Goal: Information Seeking & Learning: Learn about a topic

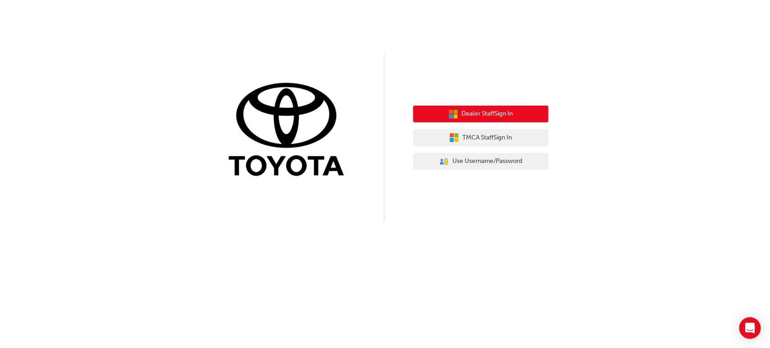
click at [478, 110] on span "Dealer Staff Sign In" at bounding box center [487, 114] width 51 height 10
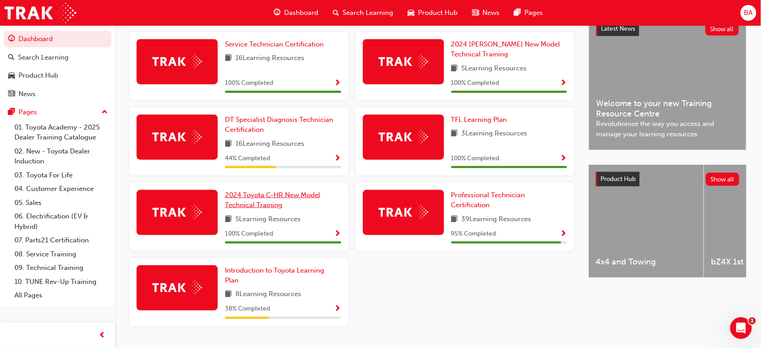
scroll to position [226, 0]
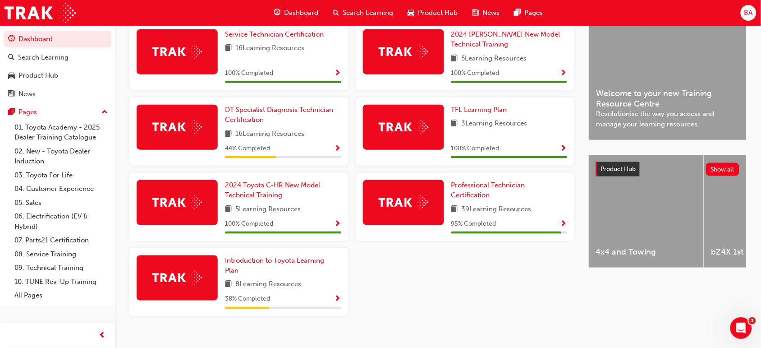
click at [427, 215] on div at bounding box center [403, 202] width 81 height 45
click at [468, 185] on span "Professional Technician Certification" at bounding box center [489, 190] width 74 height 18
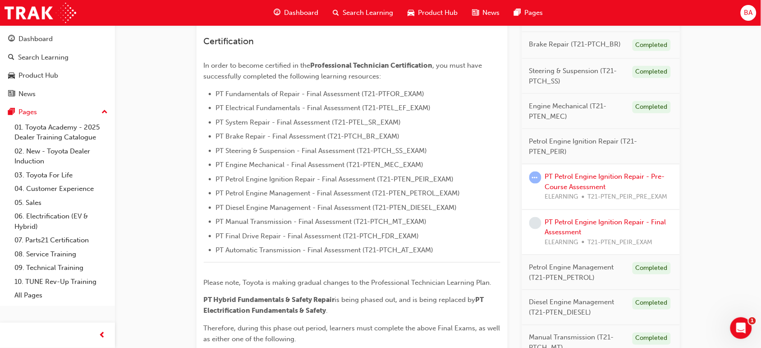
scroll to position [258, 0]
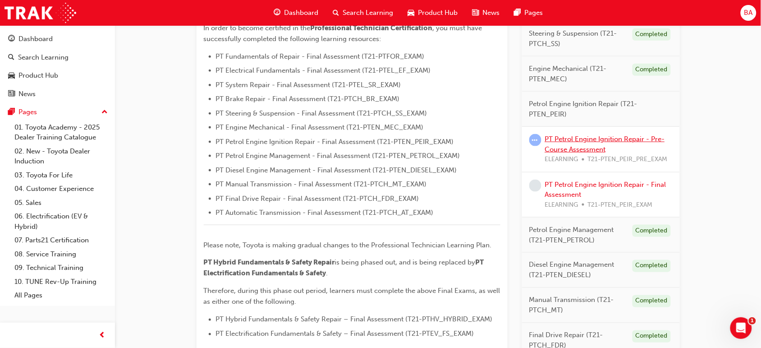
click at [583, 140] on link "PT Petrol Engine Ignition Repair - Pre-Course Assessment" at bounding box center [605, 144] width 120 height 18
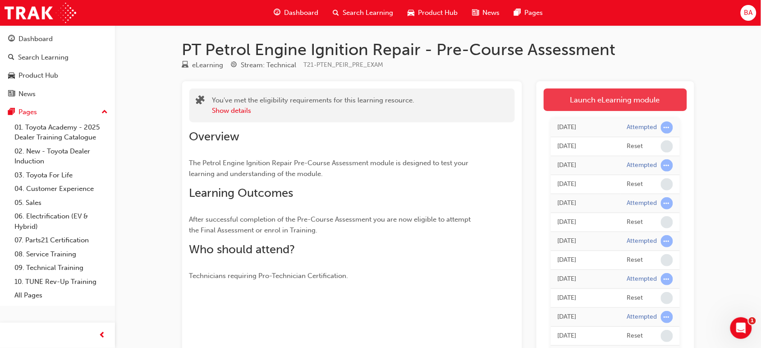
click at [603, 102] on link "Launch eLearning module" at bounding box center [615, 99] width 143 height 23
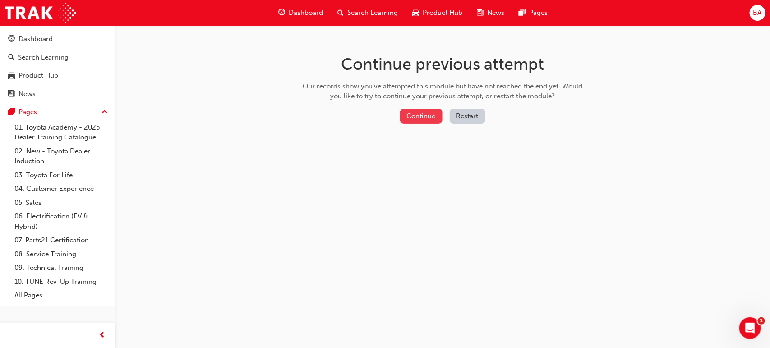
click at [434, 119] on button "Continue" at bounding box center [421, 116] width 42 height 15
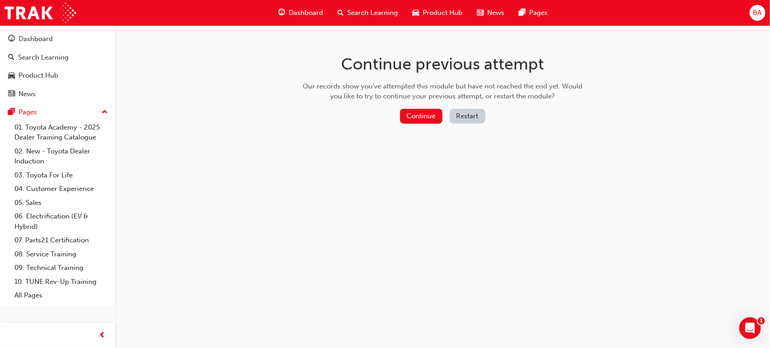
click at [463, 115] on button "Restart" at bounding box center [468, 116] width 36 height 15
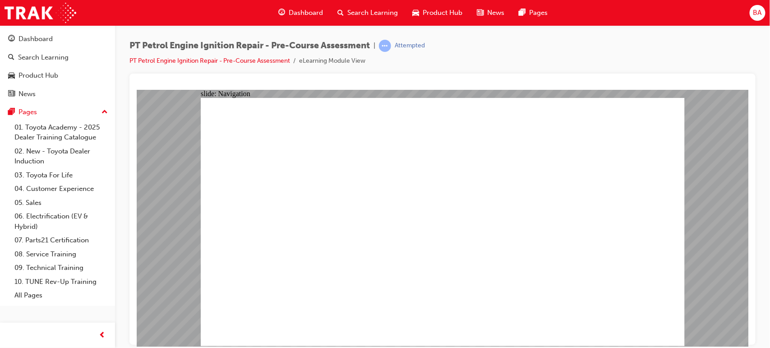
radio input "true"
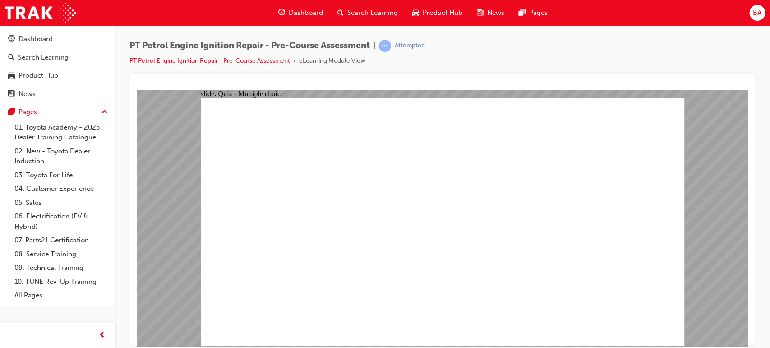
radio input "true"
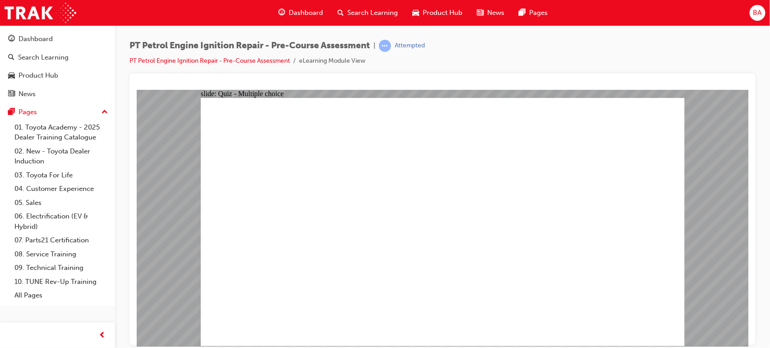
radio input "true"
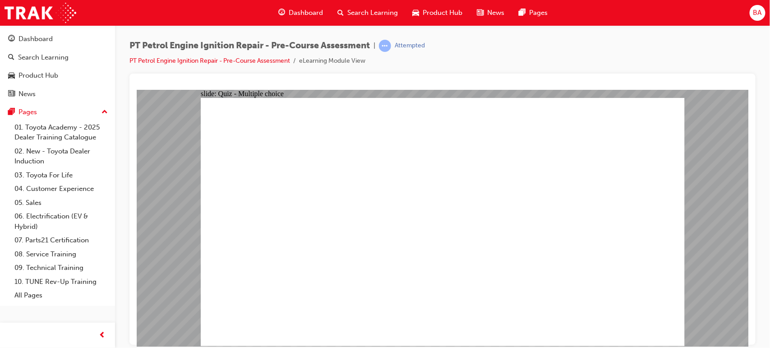
radio input "true"
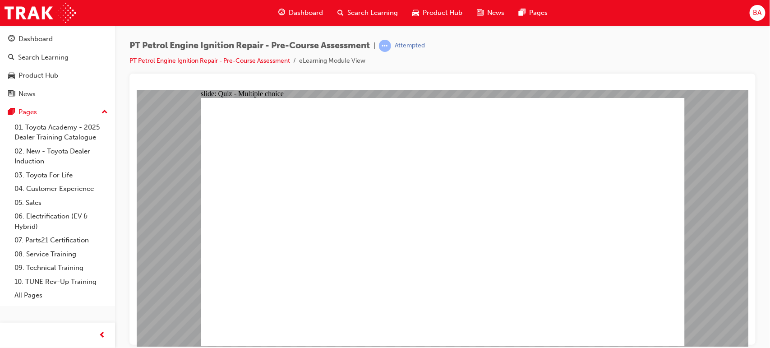
radio input "true"
drag, startPoint x: 428, startPoint y: 254, endPoint x: 405, endPoint y: 254, distance: 23.5
radio input "true"
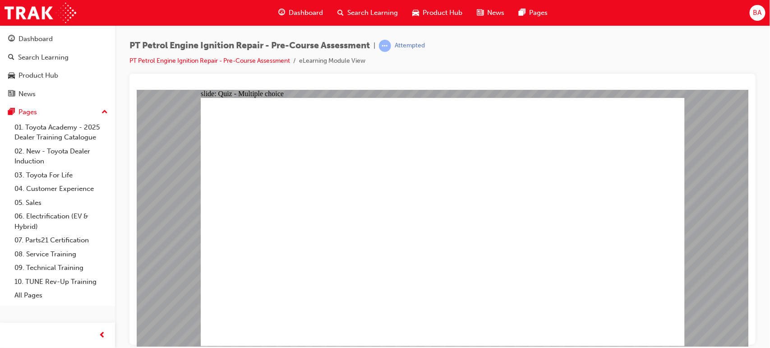
radio input "true"
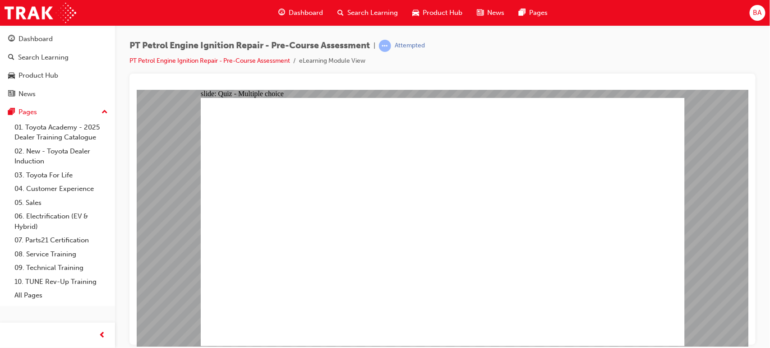
radio input "true"
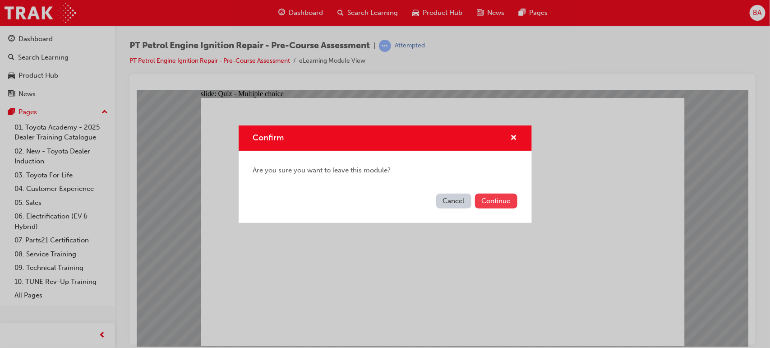
click at [491, 198] on button "Continue" at bounding box center [496, 201] width 42 height 15
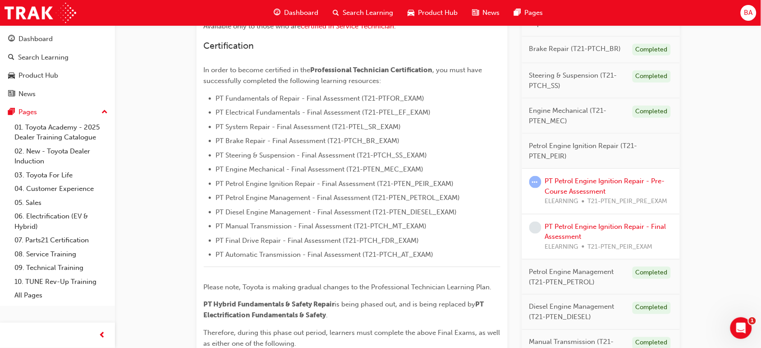
scroll to position [226, 0]
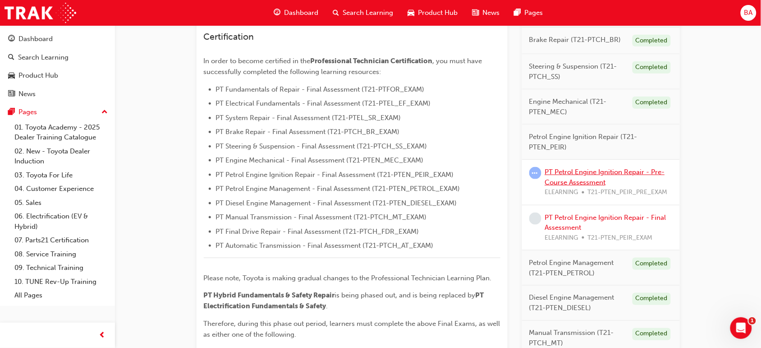
click at [564, 172] on link "PT Petrol Engine Ignition Repair - Pre-Course Assessment" at bounding box center [605, 177] width 120 height 18
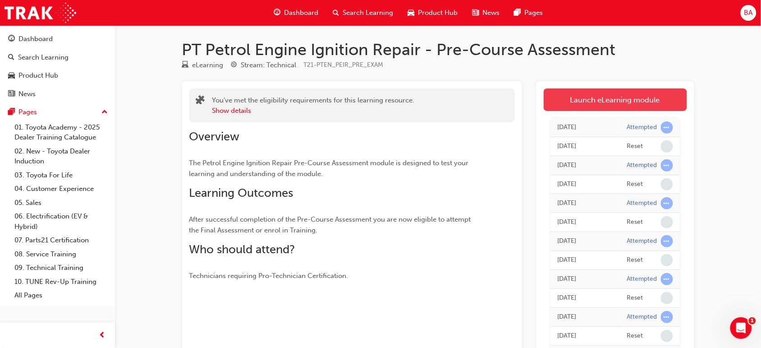
click at [569, 95] on link "Launch eLearning module" at bounding box center [615, 99] width 143 height 23
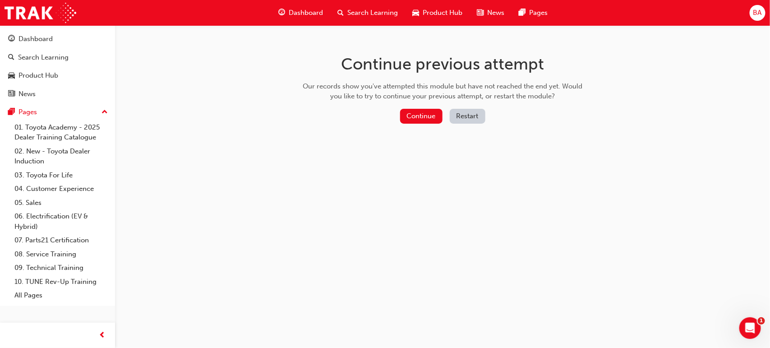
click at [465, 119] on button "Restart" at bounding box center [468, 116] width 36 height 15
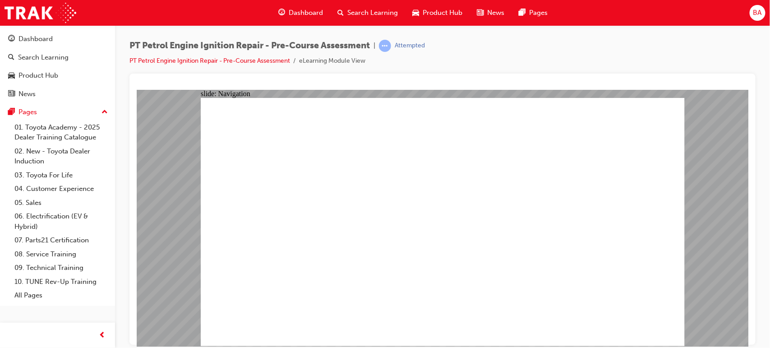
radio input "true"
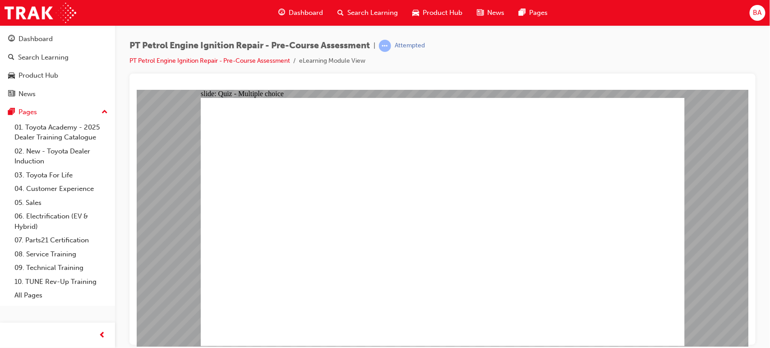
radio input "true"
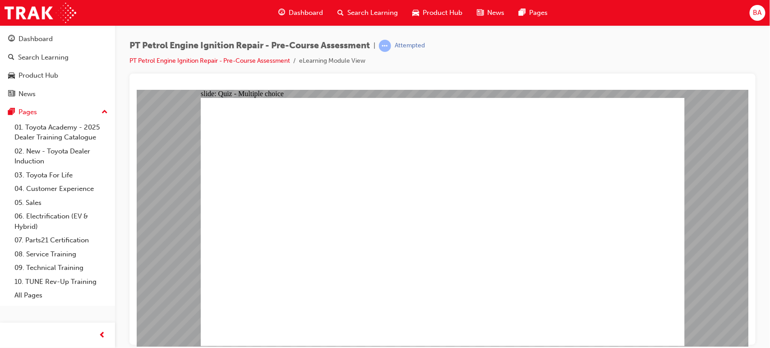
radio input "true"
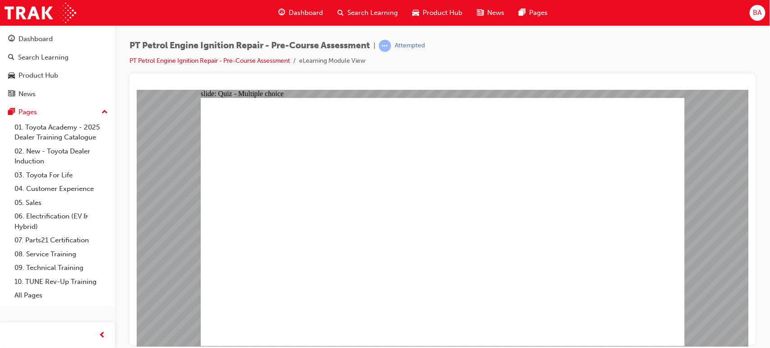
radio input "true"
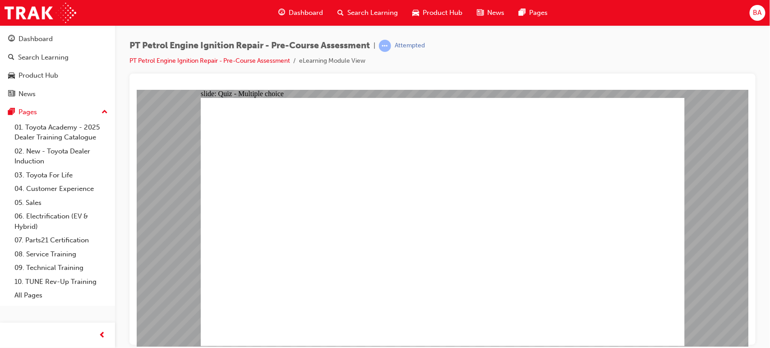
radio input "true"
drag, startPoint x: 618, startPoint y: 312, endPoint x: 636, endPoint y: 321, distance: 20.2
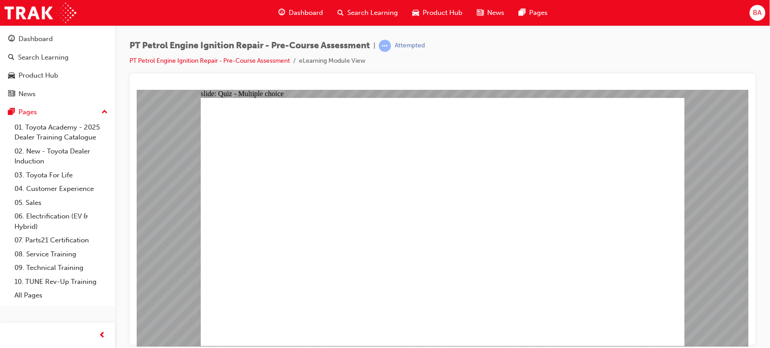
radio input "true"
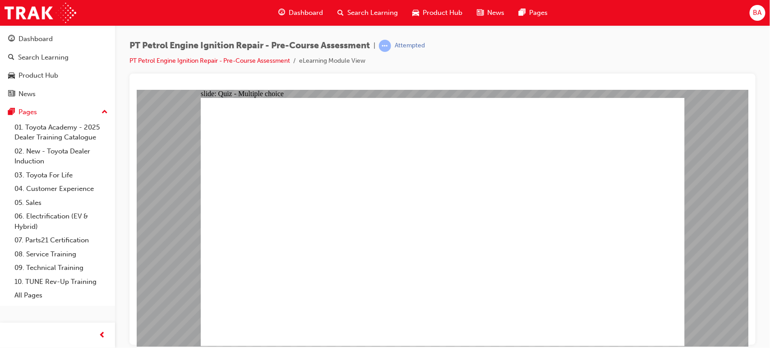
radio input "true"
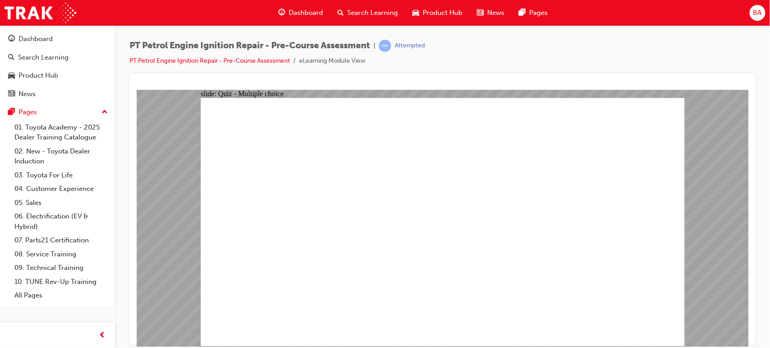
drag, startPoint x: 372, startPoint y: 320, endPoint x: 470, endPoint y: 316, distance: 98.0
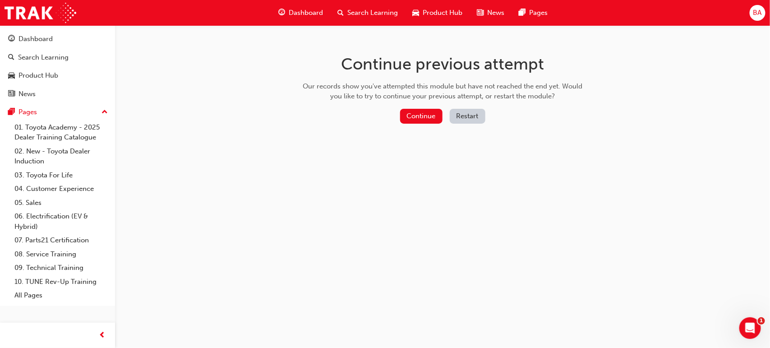
click at [460, 115] on button "Restart" at bounding box center [468, 116] width 36 height 15
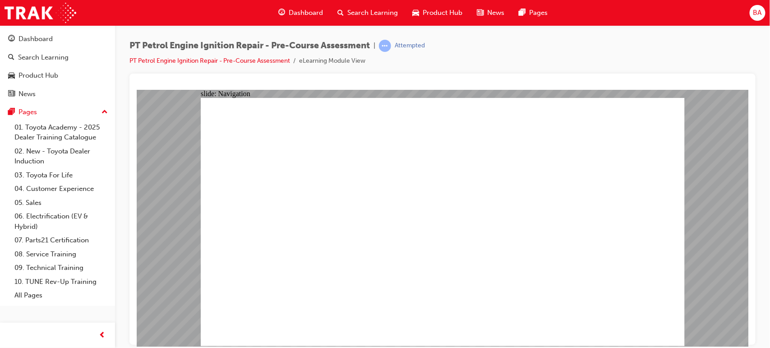
radio input "false"
radio input "true"
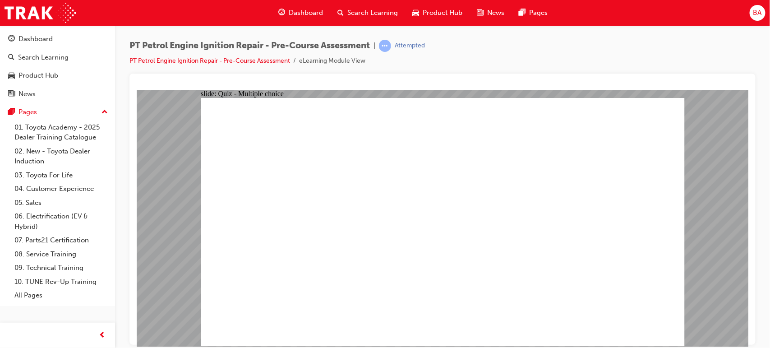
radio input "true"
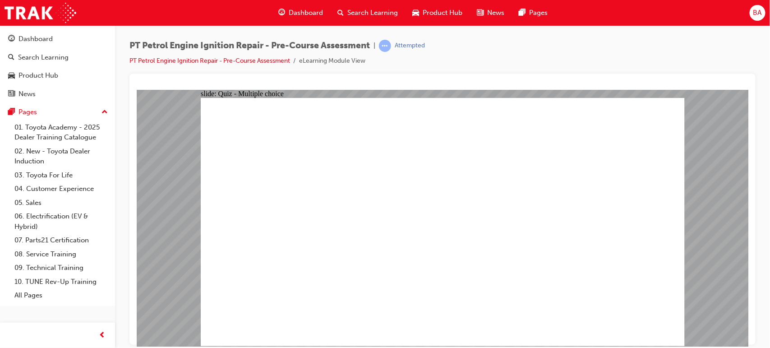
radio input "true"
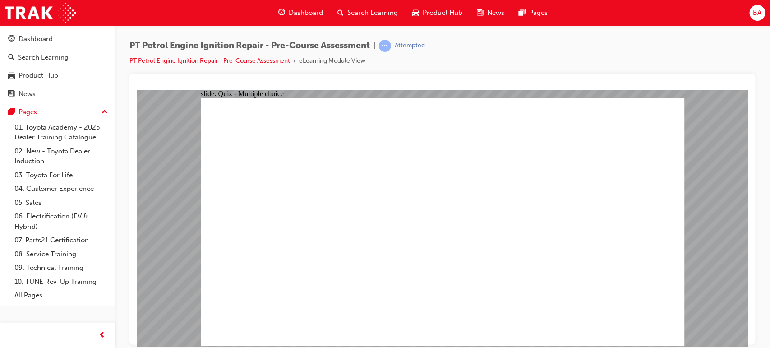
radio input "true"
drag, startPoint x: 666, startPoint y: 327, endPoint x: 659, endPoint y: 318, distance: 11.6
radio input "true"
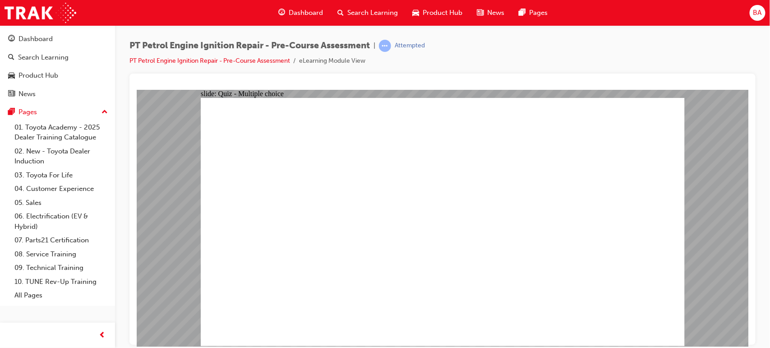
radio input "false"
radio input "true"
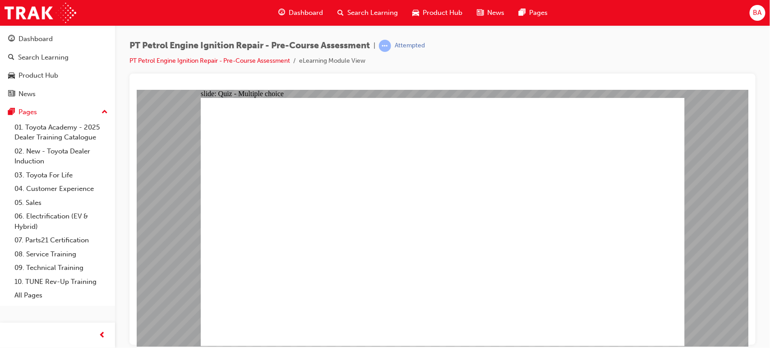
radio input "true"
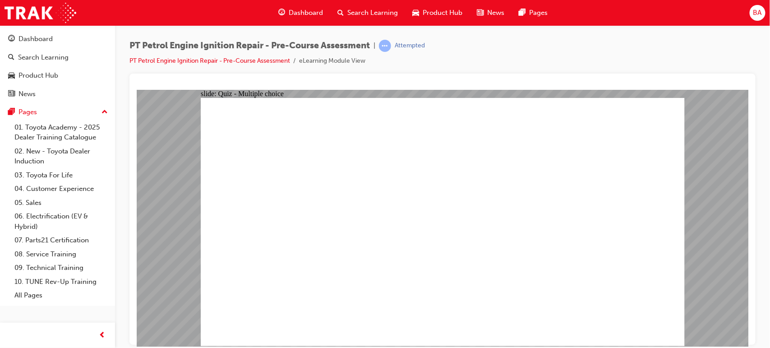
radio input "true"
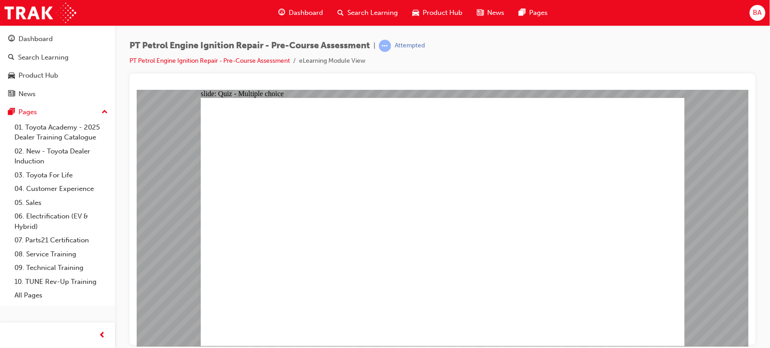
radio input "true"
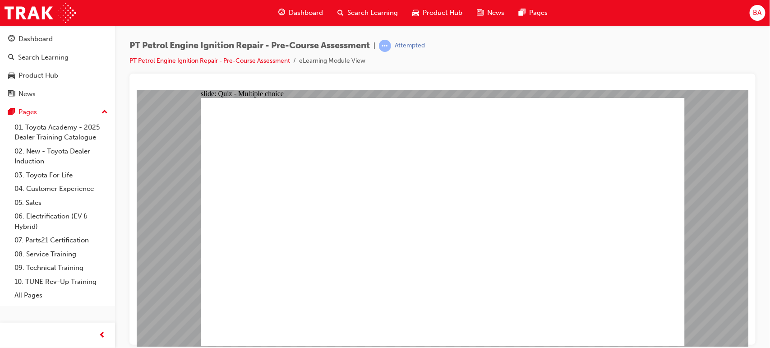
radio input "true"
drag, startPoint x: 633, startPoint y: 331, endPoint x: 632, endPoint y: 320, distance: 10.5
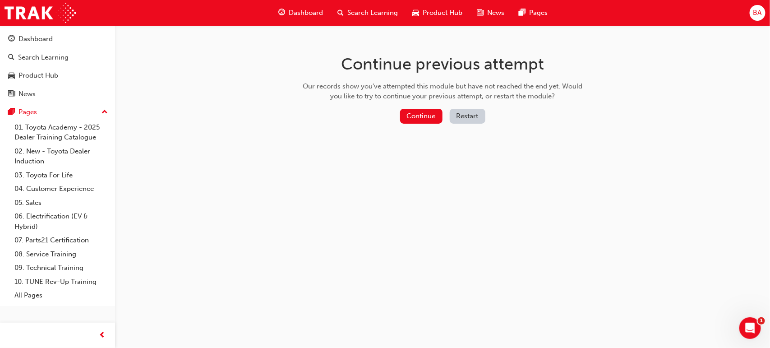
click at [465, 118] on button "Restart" at bounding box center [468, 116] width 36 height 15
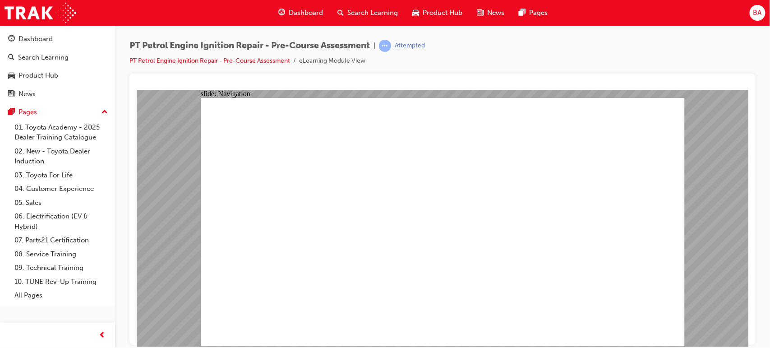
radio input "true"
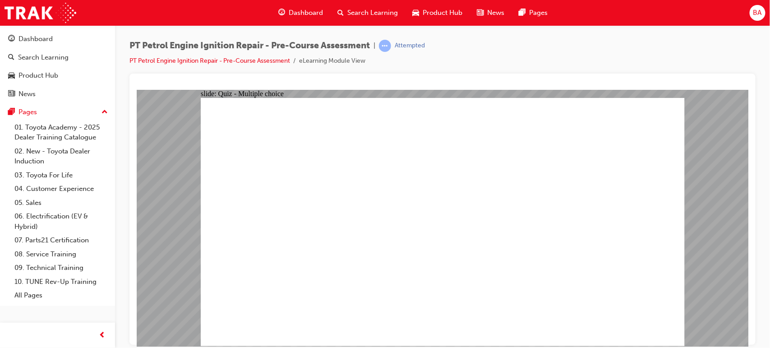
radio input "true"
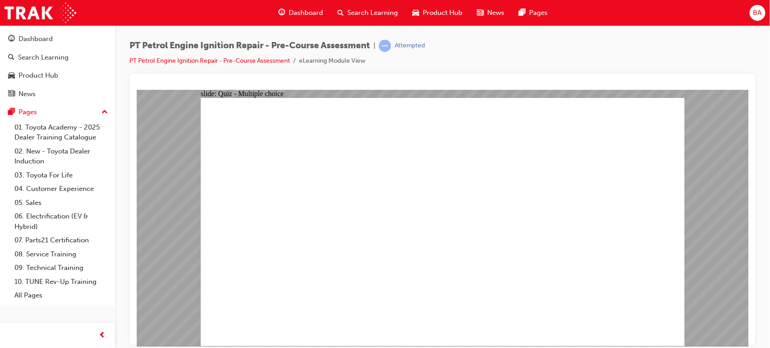
radio input "true"
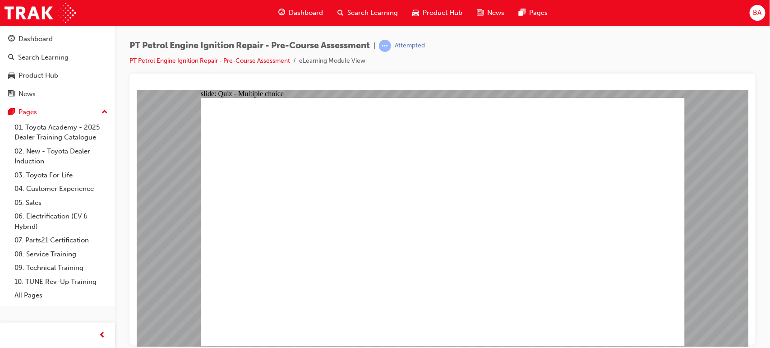
radio input "true"
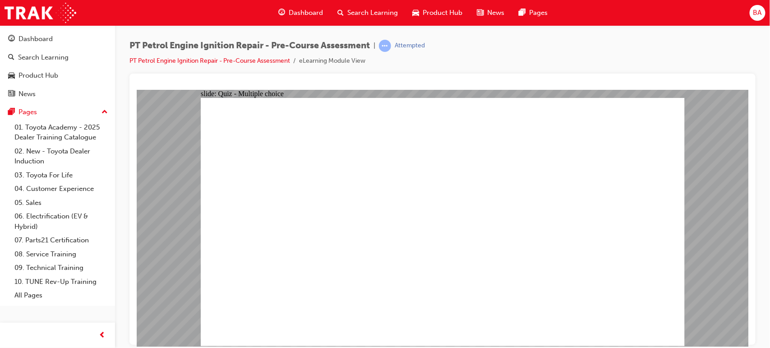
radio input "true"
drag, startPoint x: 609, startPoint y: 317, endPoint x: 622, endPoint y: 323, distance: 14.3
radio input "true"
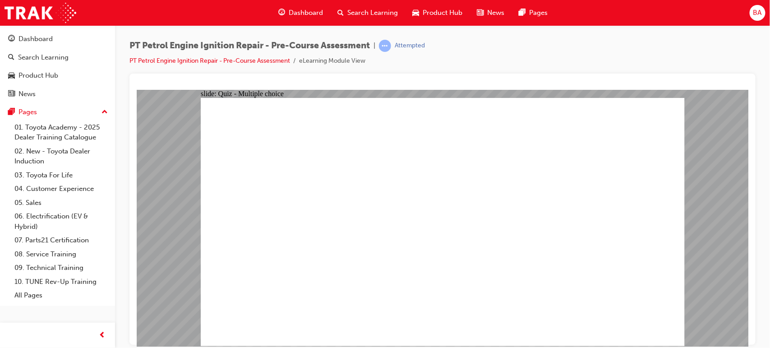
radio input "true"
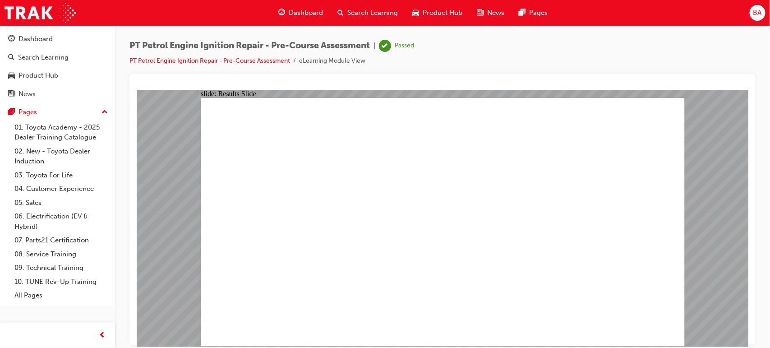
drag, startPoint x: 433, startPoint y: 282, endPoint x: 438, endPoint y: 289, distance: 8.4
drag, startPoint x: 447, startPoint y: 298, endPoint x: 452, endPoint y: 306, distance: 9.5
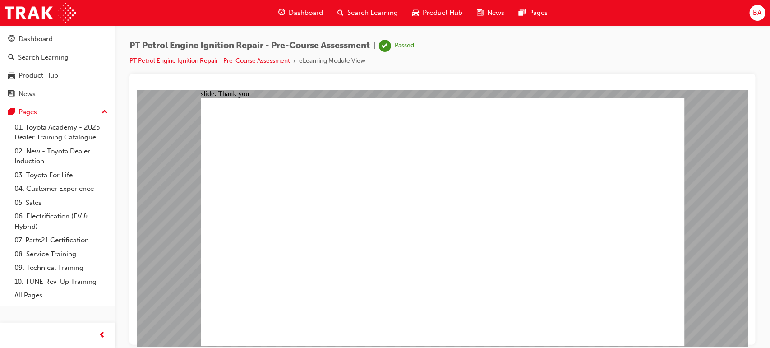
click at [307, 10] on span "Dashboard" at bounding box center [306, 13] width 34 height 10
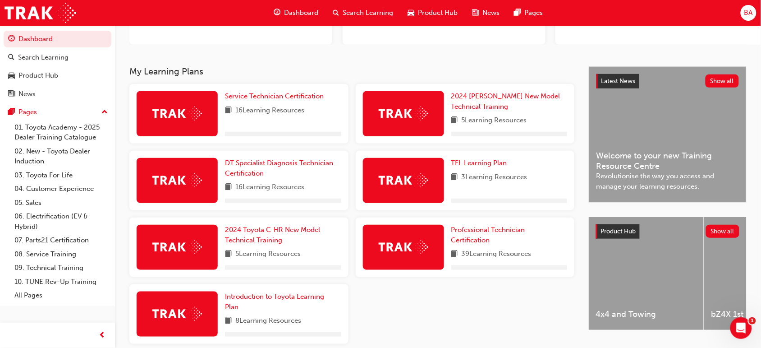
scroll to position [169, 0]
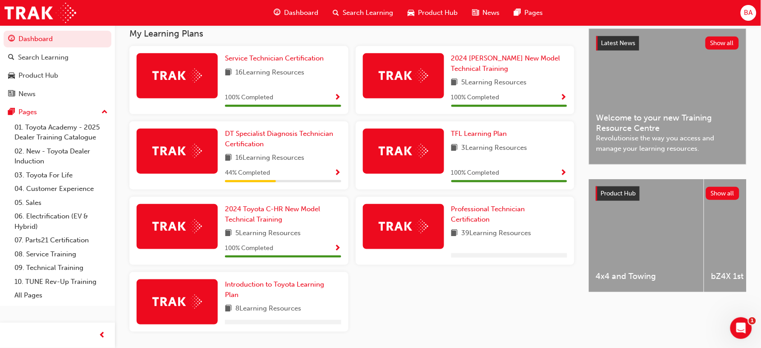
click at [479, 178] on span "100 % Completed" at bounding box center [476, 173] width 48 height 10
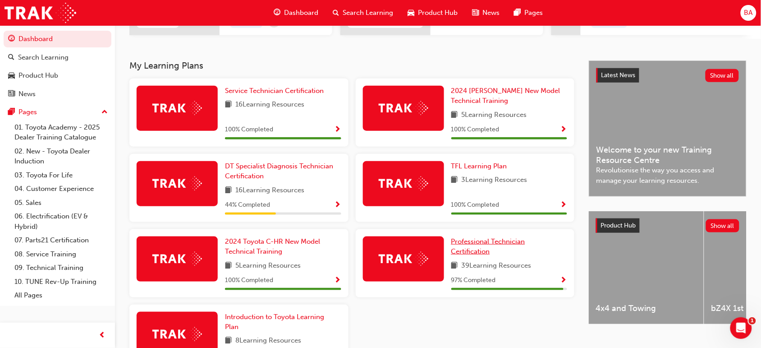
click at [479, 253] on span "Professional Technician Certification" at bounding box center [489, 246] width 74 height 18
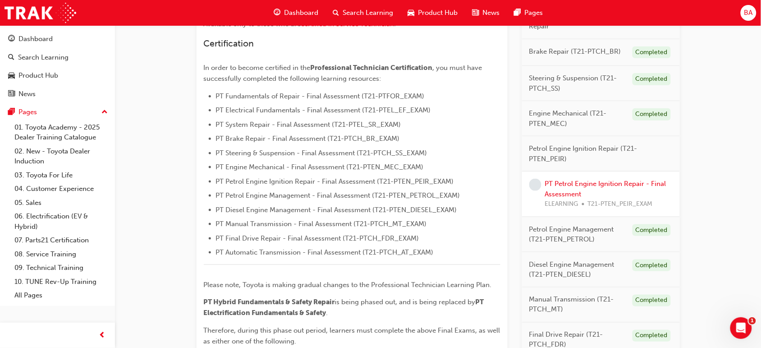
scroll to position [217, 0]
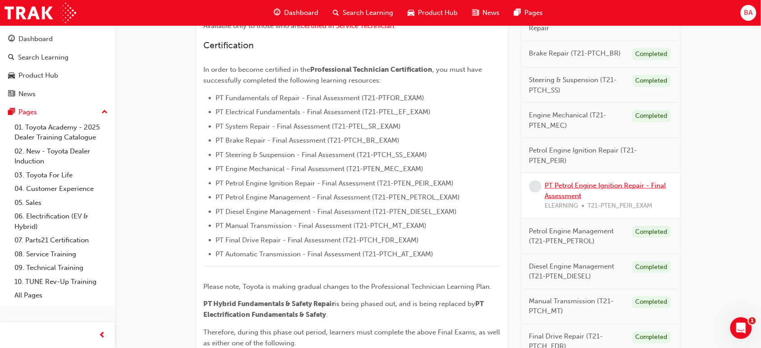
click at [576, 187] on link "PT Petrol Engine Ignition Repair - Final Assessment" at bounding box center [605, 190] width 121 height 18
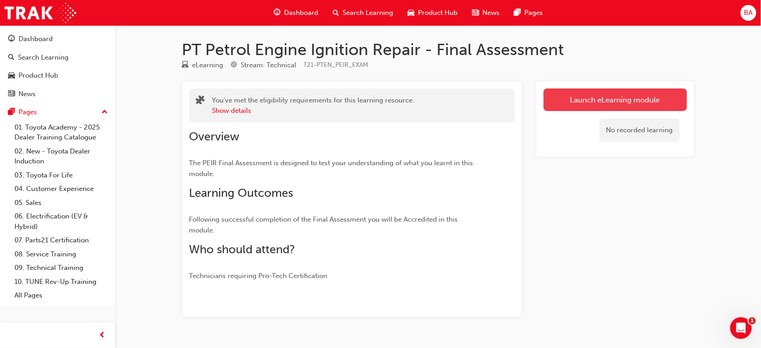
click at [613, 89] on link "Launch eLearning module" at bounding box center [615, 99] width 143 height 23
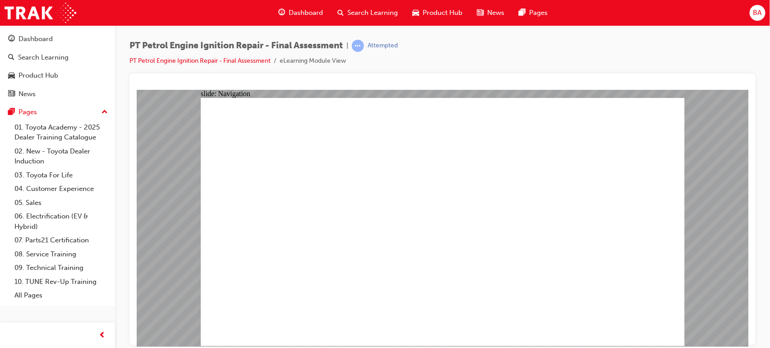
checkbox input "true"
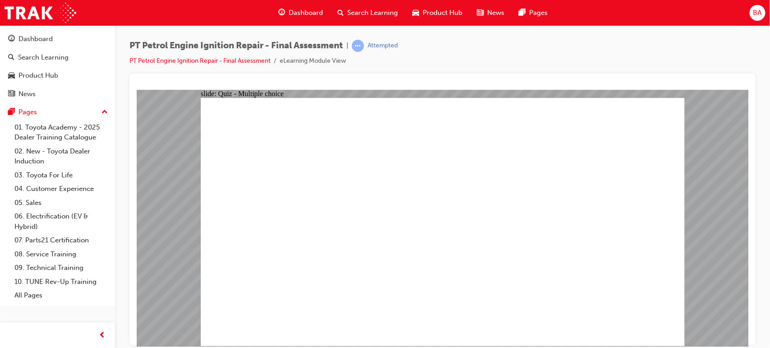
drag, startPoint x: 321, startPoint y: 271, endPoint x: 321, endPoint y: 291, distance: 20.3
checkbox input "true"
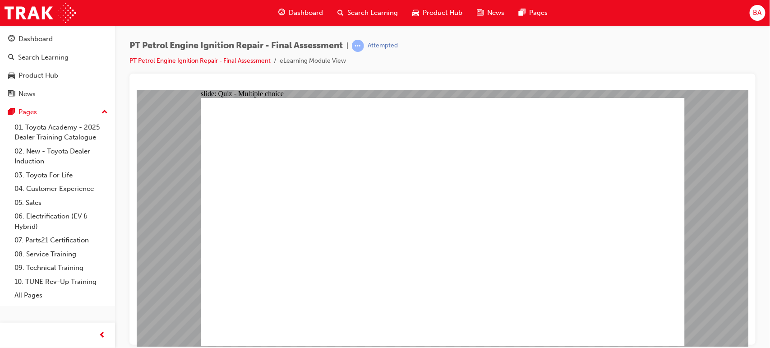
click at [193, 160] on div "slide: Quiz - Multiple choice Oval 1 Question 1 When working on a petrol engine…" at bounding box center [442, 217] width 612 height 256
click at [192, 158] on div "slide: Quiz - Multiple choice Oval 1 Question 1 When working on a petrol engine…" at bounding box center [442, 217] width 612 height 256
checkbox input "false"
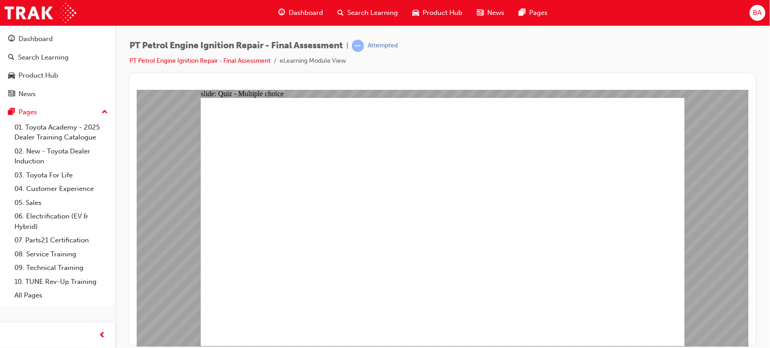
checkbox input "true"
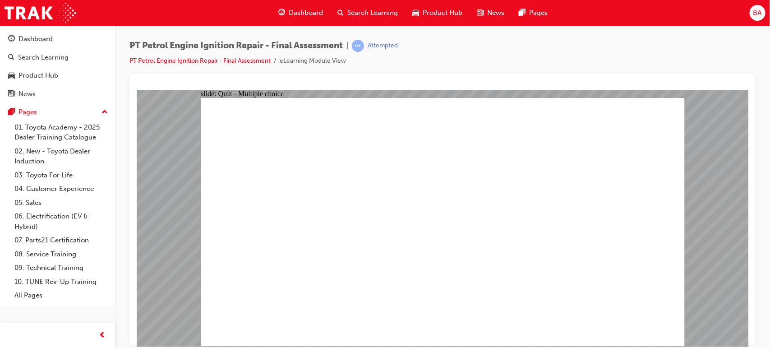
checkbox input "true"
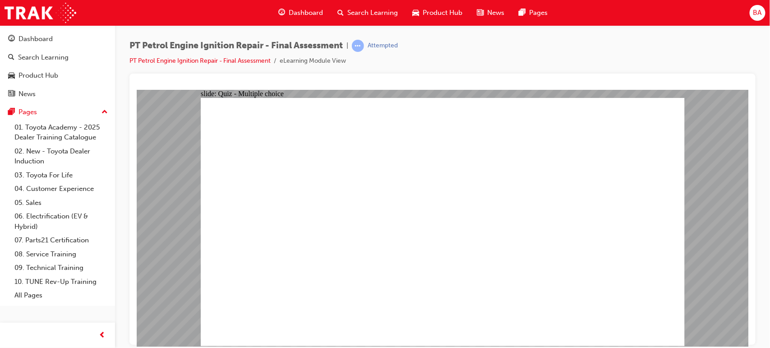
radio input "true"
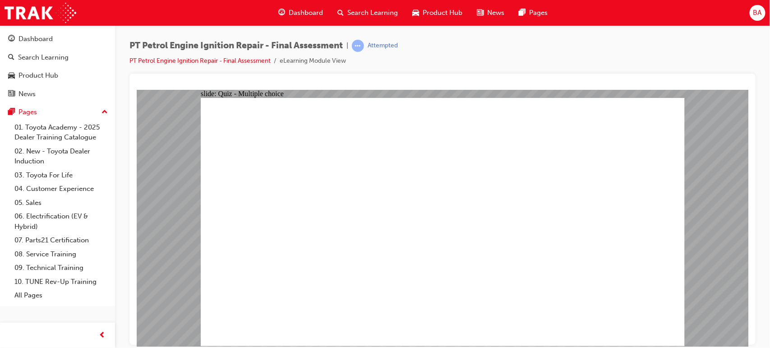
radio input "true"
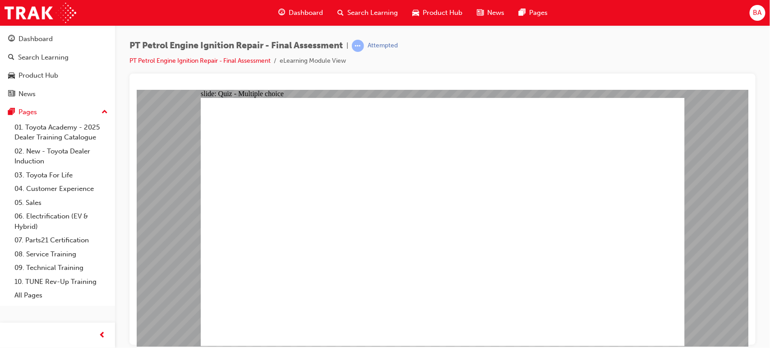
radio input "true"
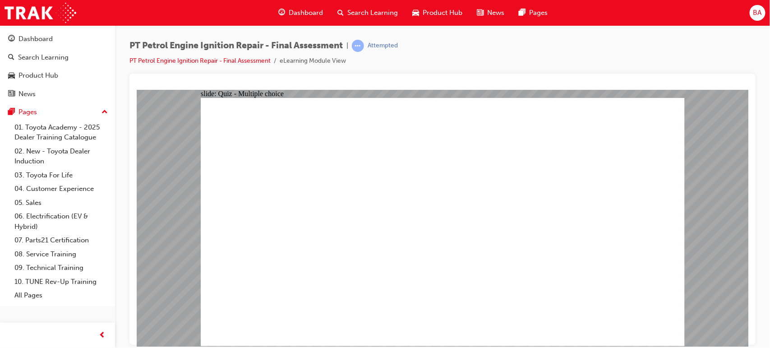
radio input "true"
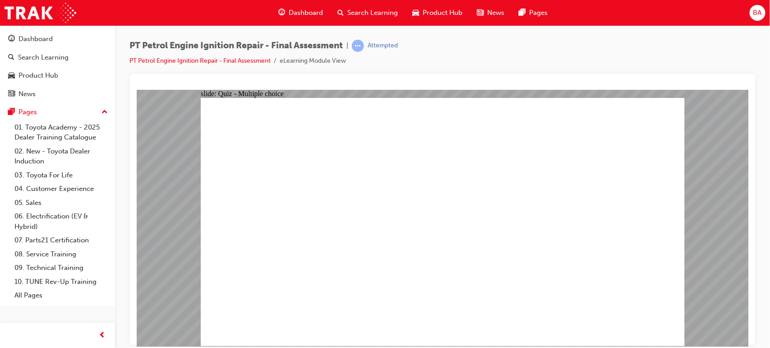
radio input "true"
drag, startPoint x: 549, startPoint y: 300, endPoint x: 545, endPoint y: 295, distance: 6.5
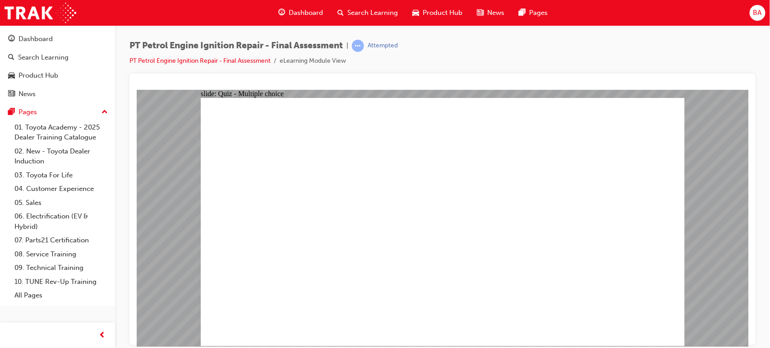
radio input "false"
radio input "true"
drag, startPoint x: 395, startPoint y: 205, endPoint x: 390, endPoint y: 210, distance: 7.0
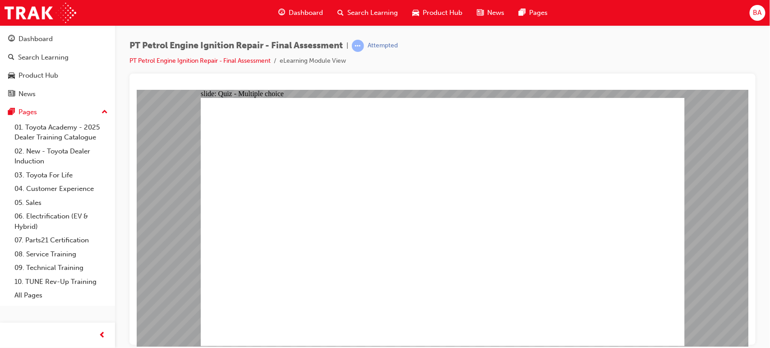
radio input "true"
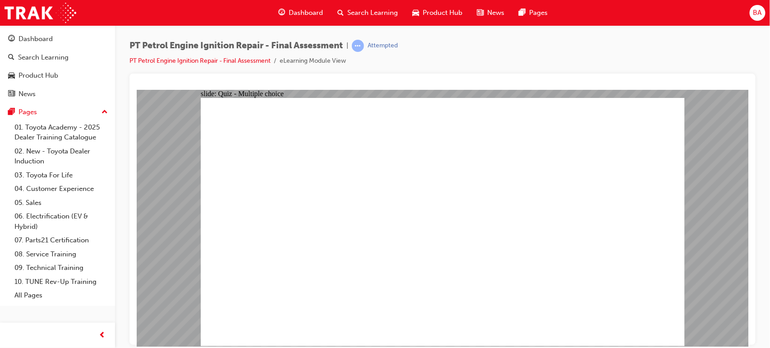
radio input "false"
radio input "true"
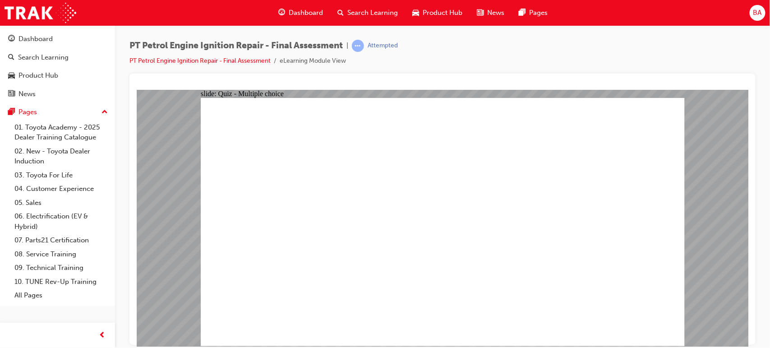
radio input "true"
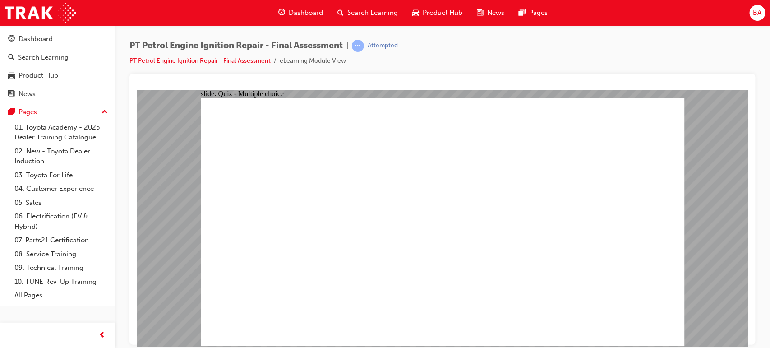
radio input "true"
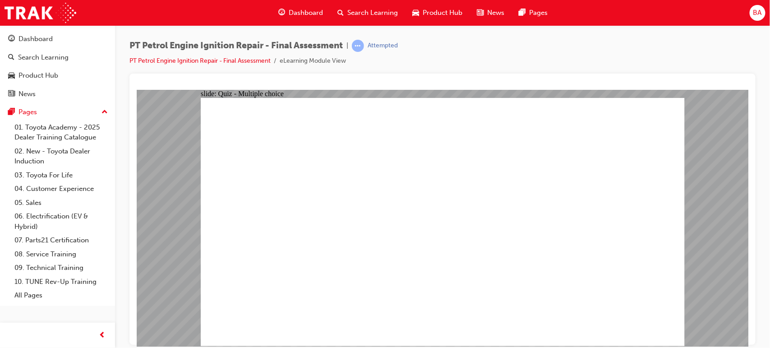
radio input "true"
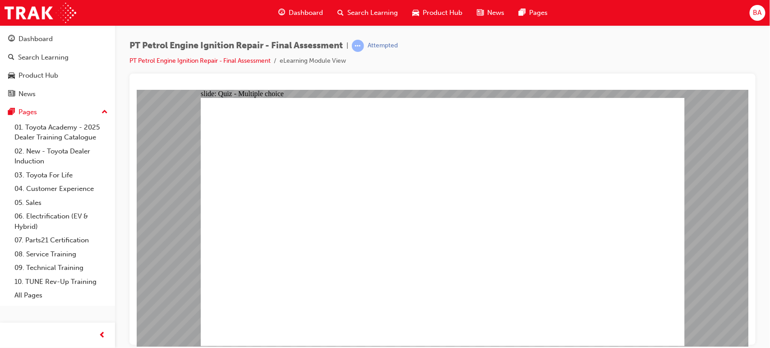
radio input "true"
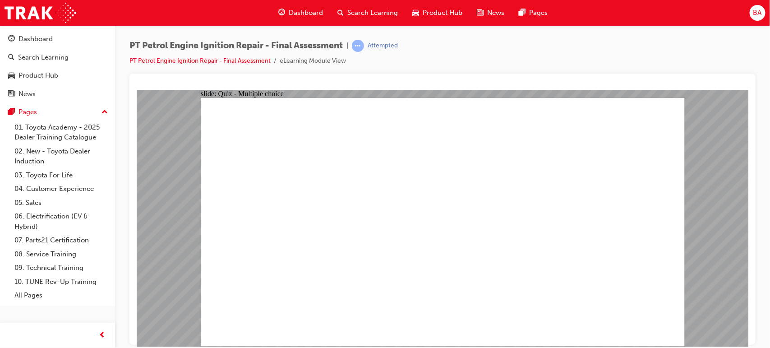
drag, startPoint x: 442, startPoint y: 304, endPoint x: 442, endPoint y: 291, distance: 13.1
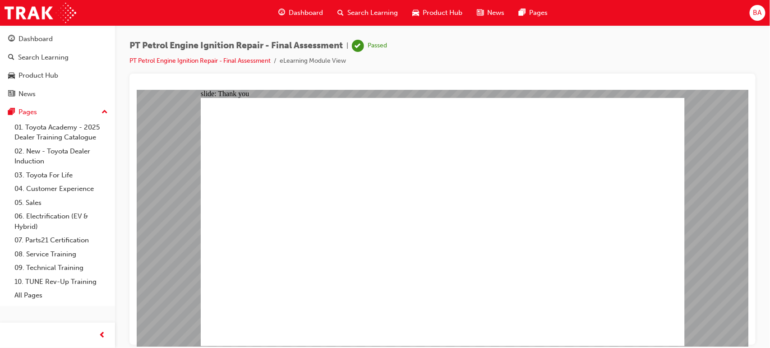
click at [309, 11] on span "Dashboard" at bounding box center [306, 13] width 34 height 10
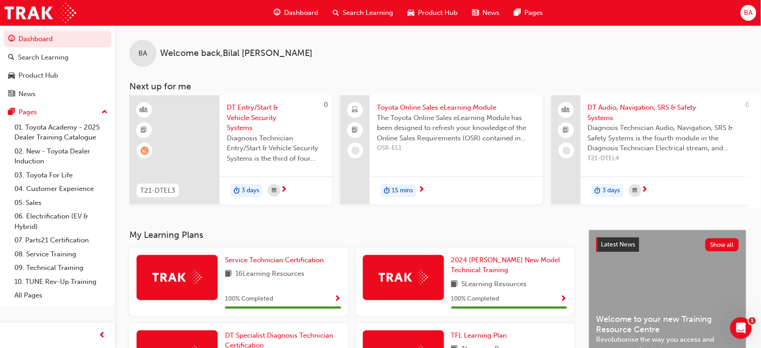
click at [745, 13] on span "BA" at bounding box center [749, 13] width 9 height 10
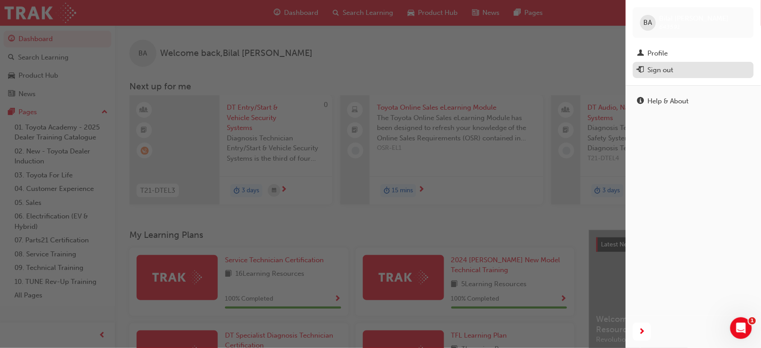
click at [666, 70] on div "Sign out" at bounding box center [661, 70] width 26 height 10
